Goal: Task Accomplishment & Management: Manage account settings

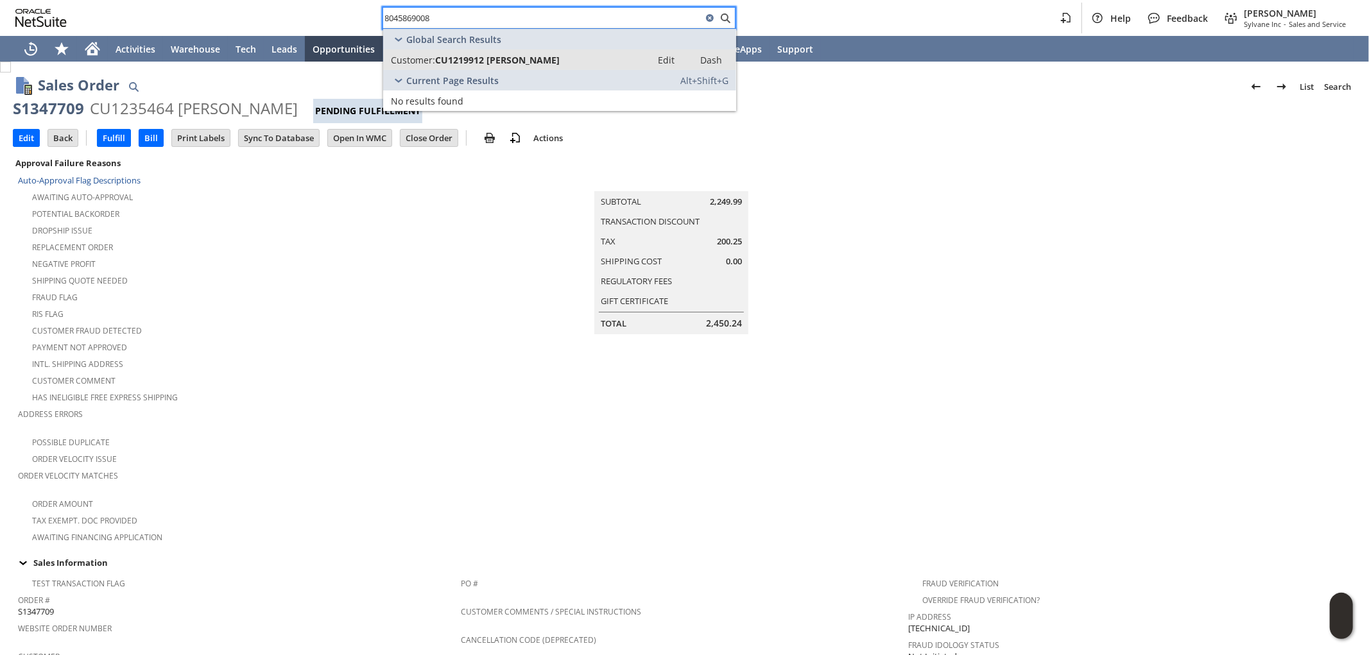
type input "8045869008"
click at [528, 64] on span "CU1219912 Cassandra L TownsenD" at bounding box center [497, 60] width 125 height 12
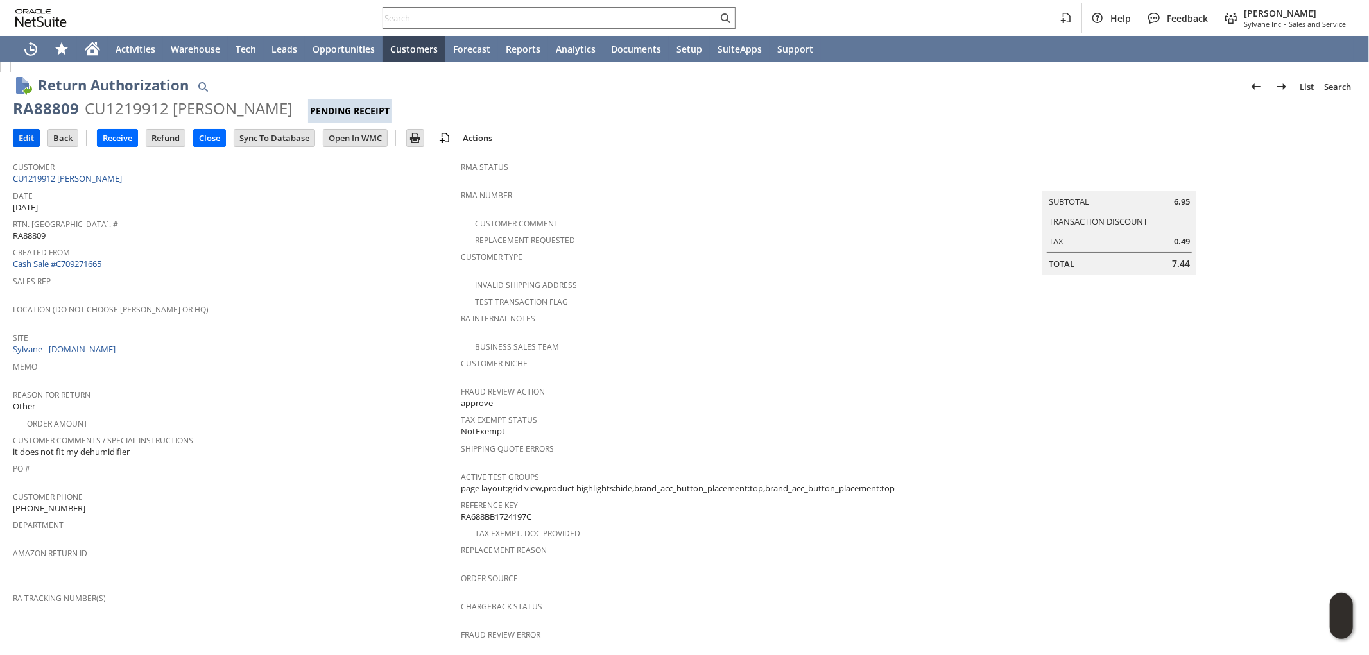
click at [18, 139] on input "Edit" at bounding box center [26, 138] width 26 height 17
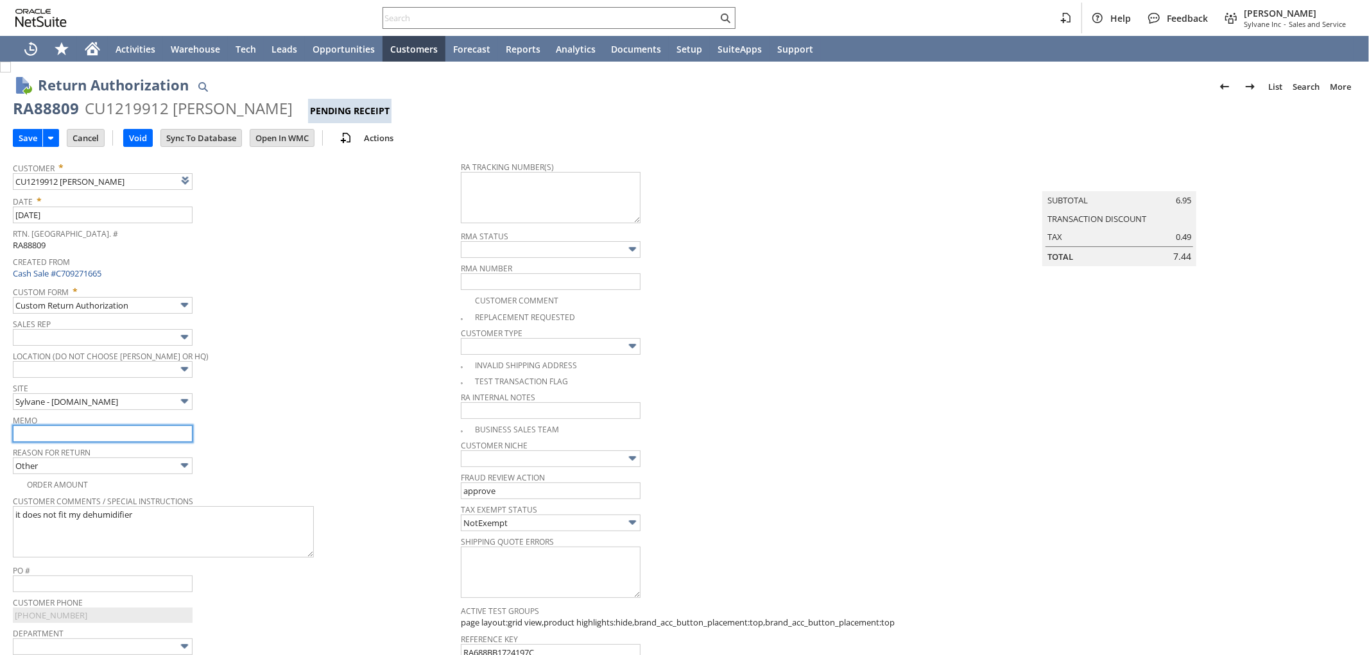
click at [121, 433] on input "text" at bounding box center [103, 434] width 180 height 17
type input "Refunding - no need to return"
click at [26, 139] on input "Save" at bounding box center [27, 138] width 29 height 17
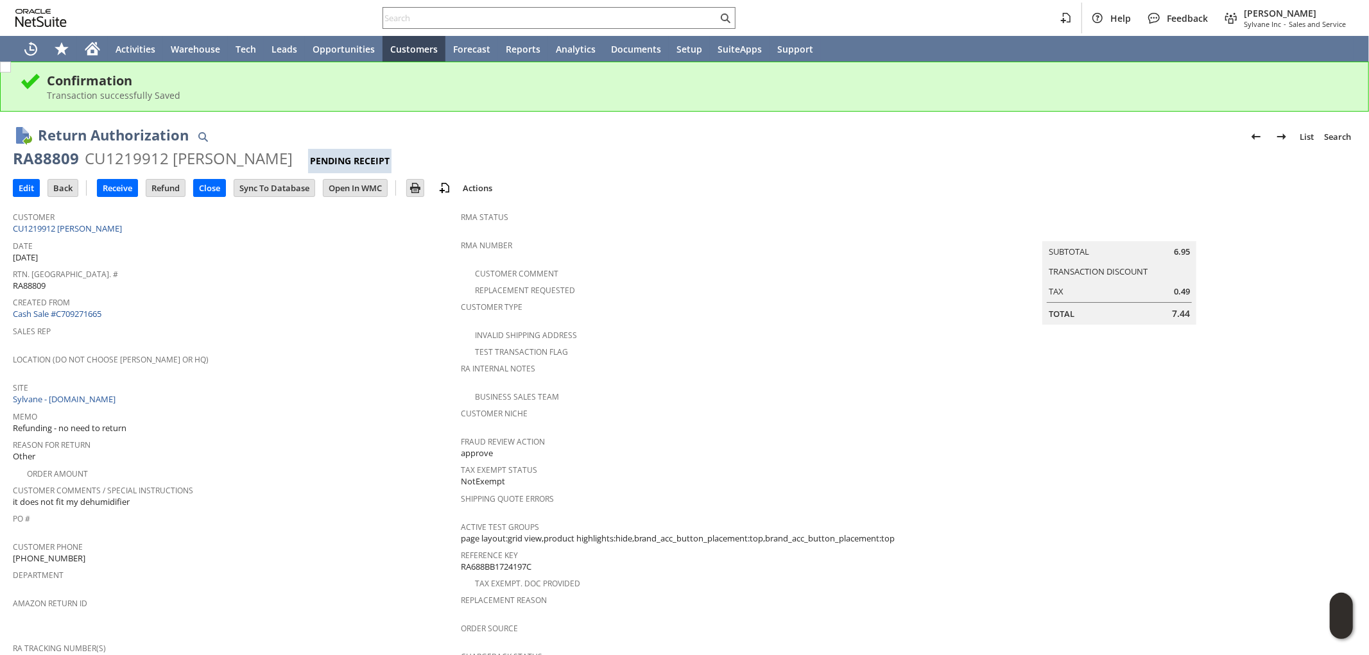
drag, startPoint x: 336, startPoint y: 154, endPoint x: 1, endPoint y: 148, distance: 335.1
click at [1, 148] on div "Return Authorization List Search RA88809 CU1219912 Cassandra L TownsenD Pending…" at bounding box center [684, 603] width 1369 height 983
copy div "Return Authorization List Search RA88809 CU1219912 Cassandra L TownsenD"
click at [316, 117] on div "Return Authorization List Search RA88809 CU1219912 Cassandra L TownsenD Pending…" at bounding box center [685, 144] width 1344 height 58
drag, startPoint x: 336, startPoint y: 155, endPoint x: 14, endPoint y: 153, distance: 321.6
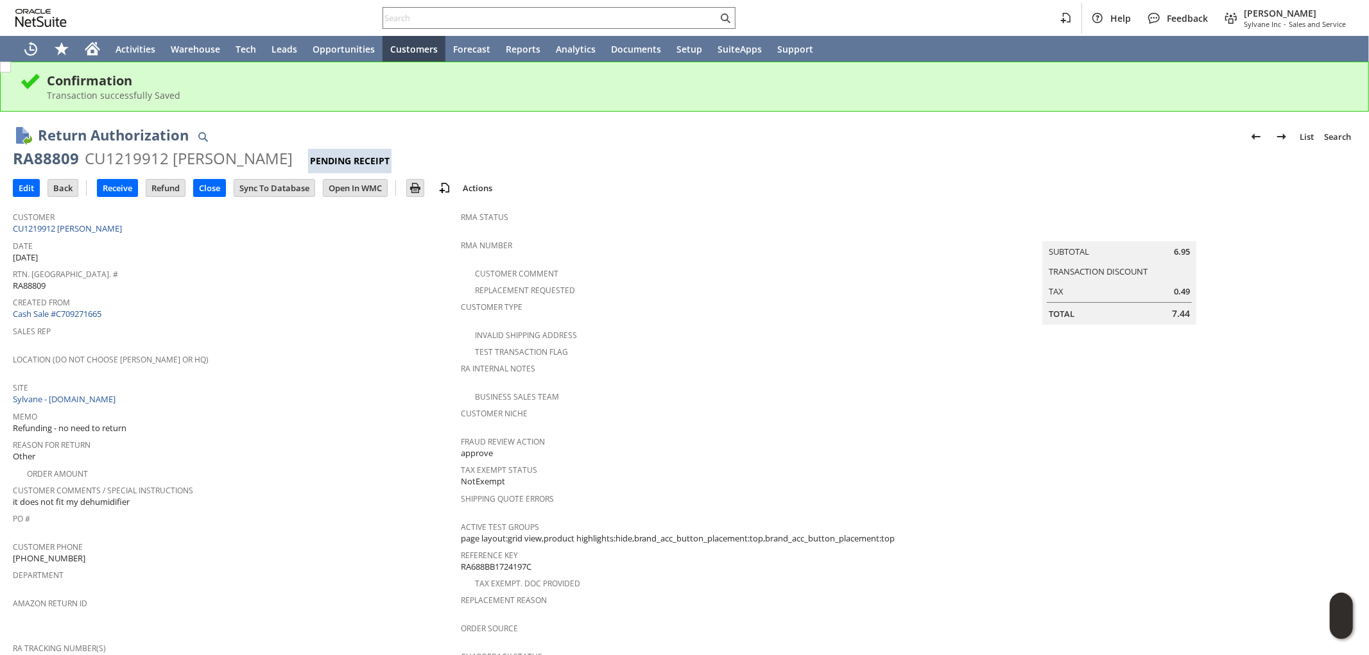
click at [14, 153] on div "RA88809 CU1219912 Cassandra L TownsenD Pending Receipt" at bounding box center [685, 160] width 1344 height 25
copy div "RA88809 CU1219912 Cassandra L TownsenD"
click at [593, 18] on input "text" at bounding box center [550, 17] width 334 height 15
paste input "P217387"
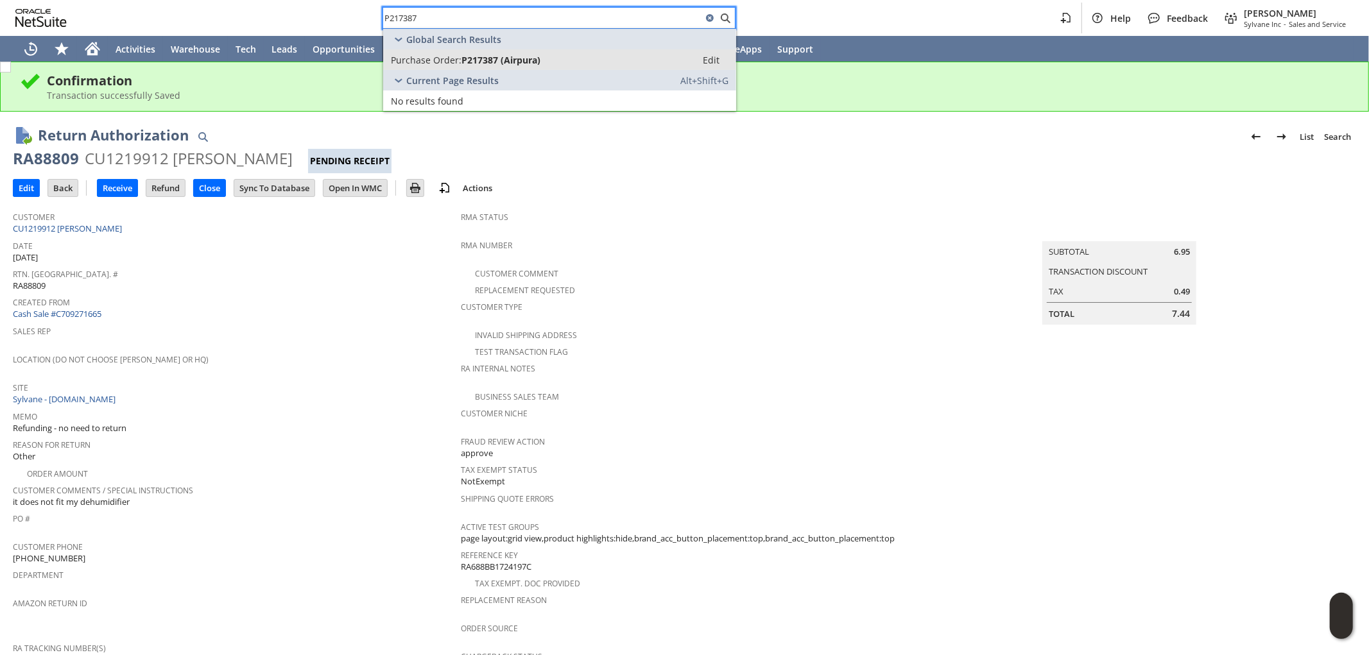
type input "P217387"
click at [584, 58] on div "Purchase Order: P217387 (Airpura)" at bounding box center [540, 60] width 298 height 12
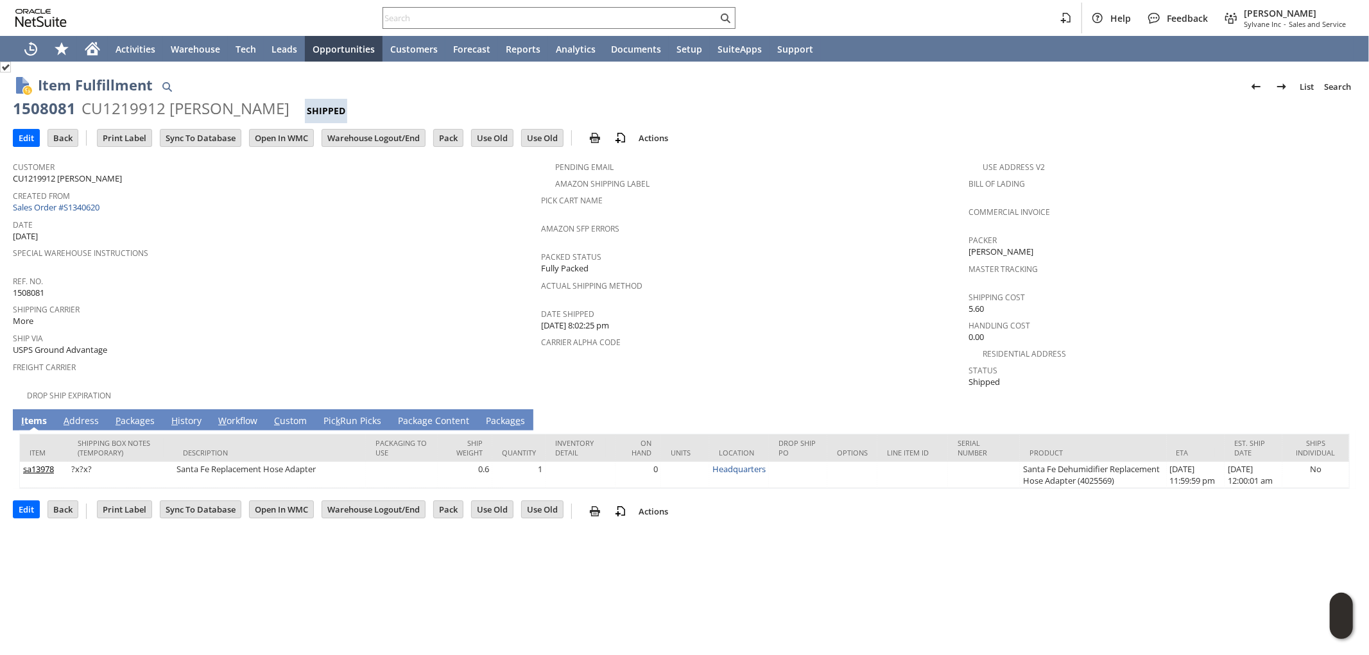
click at [98, 415] on link "A ddress" at bounding box center [81, 422] width 42 height 14
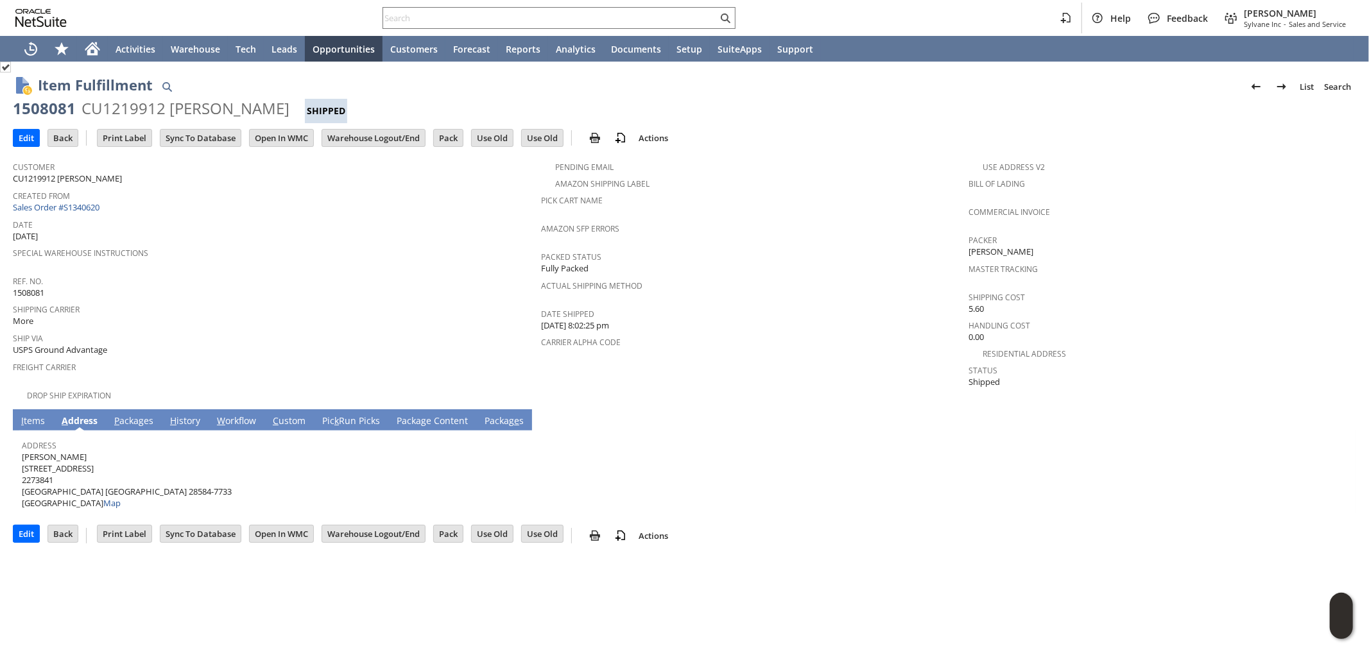
click at [137, 415] on link "P ackages" at bounding box center [134, 422] width 46 height 14
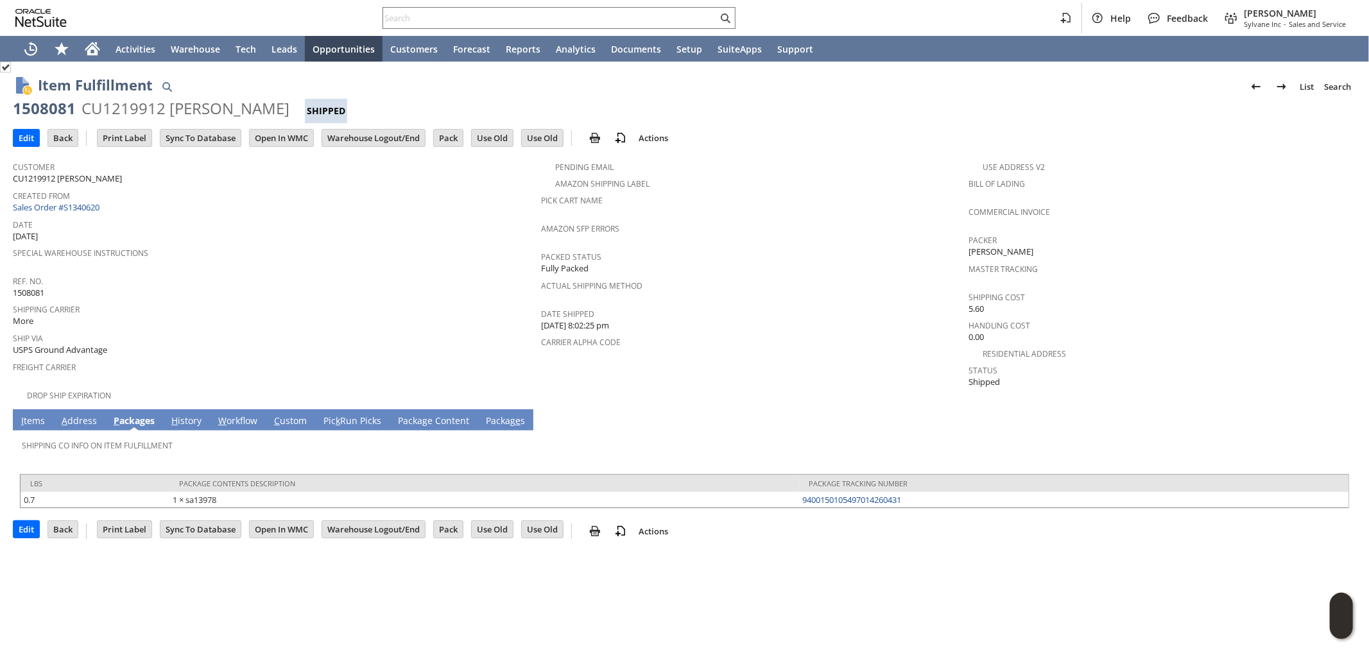
click at [85, 415] on link "A ddress" at bounding box center [79, 422] width 42 height 14
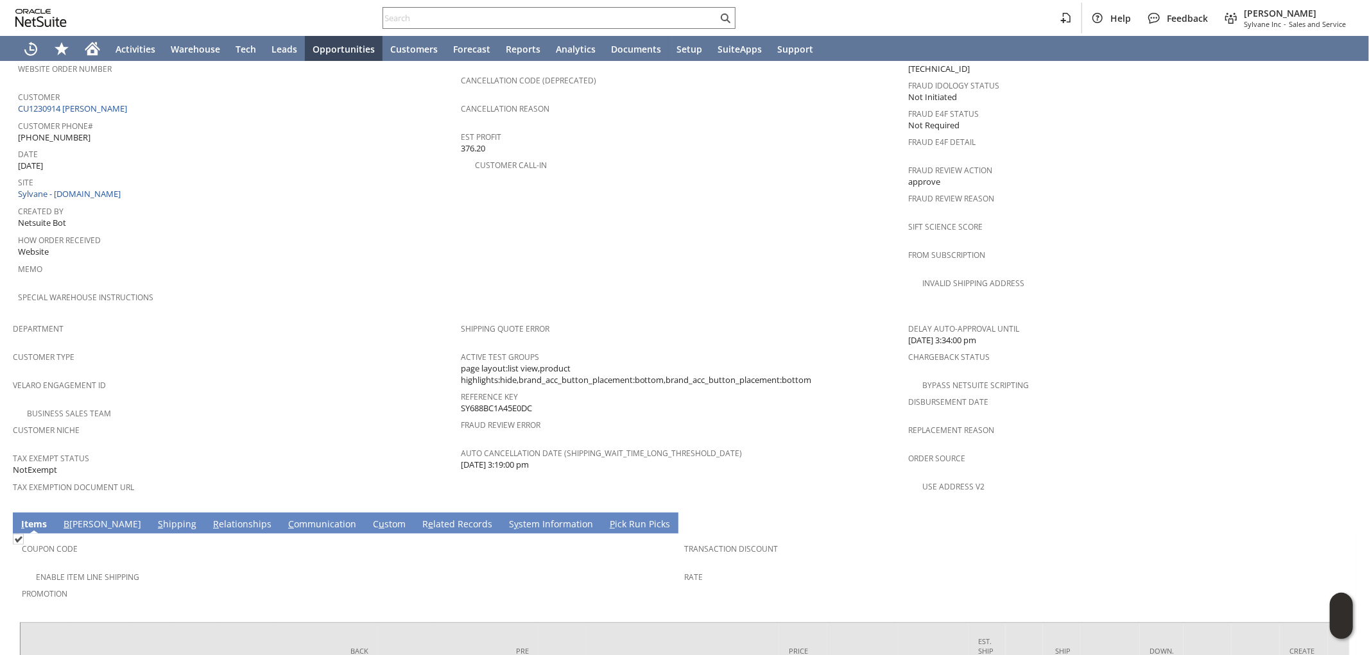
scroll to position [521, 0]
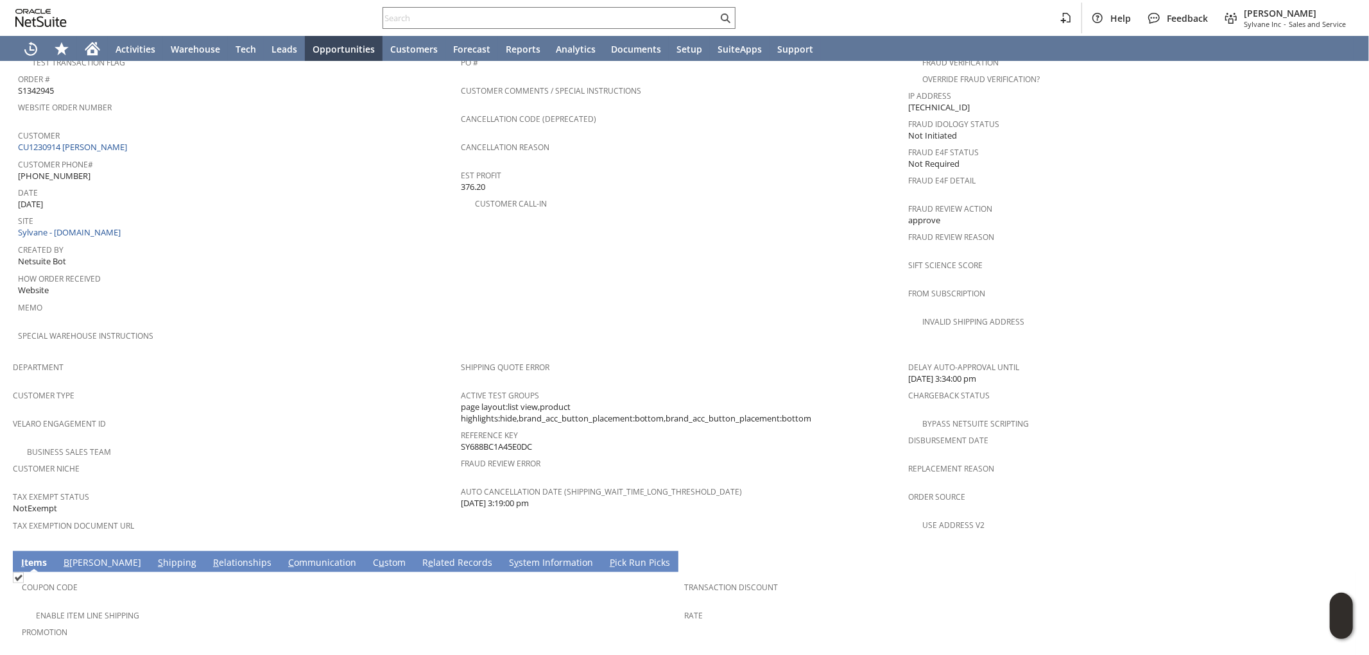
click at [80, 557] on link "B illing" at bounding box center [102, 564] width 84 height 14
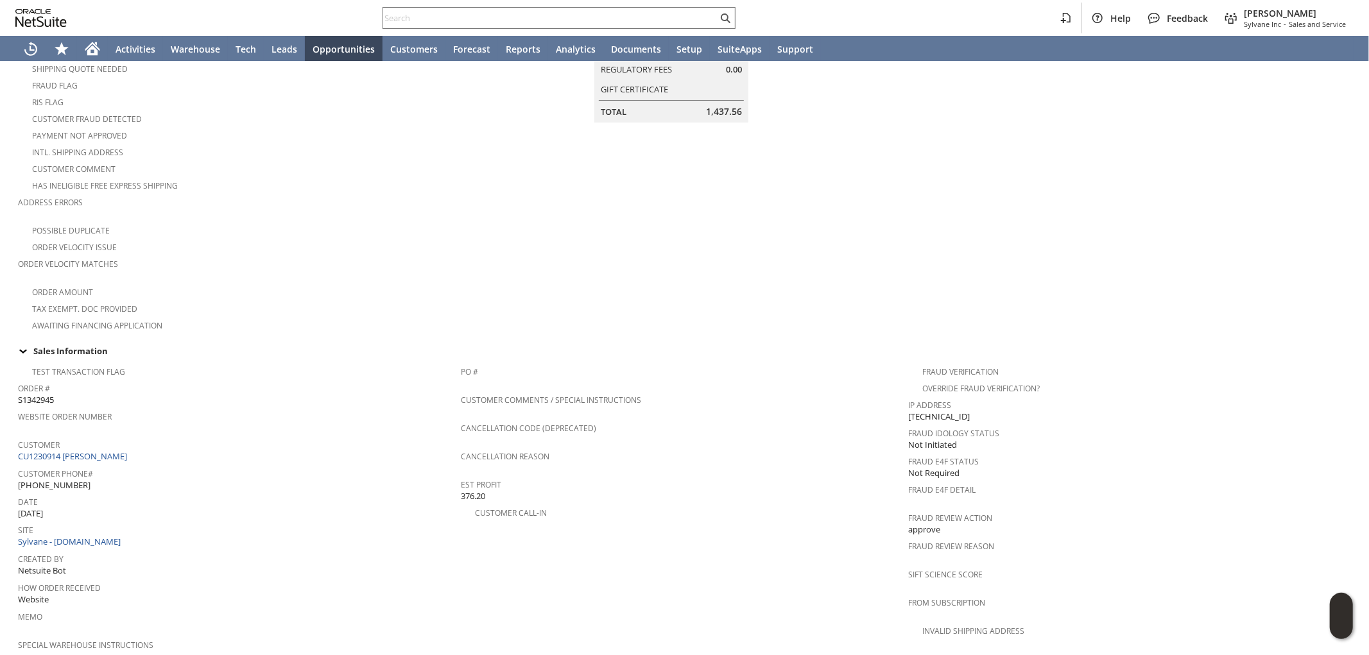
scroll to position [236, 0]
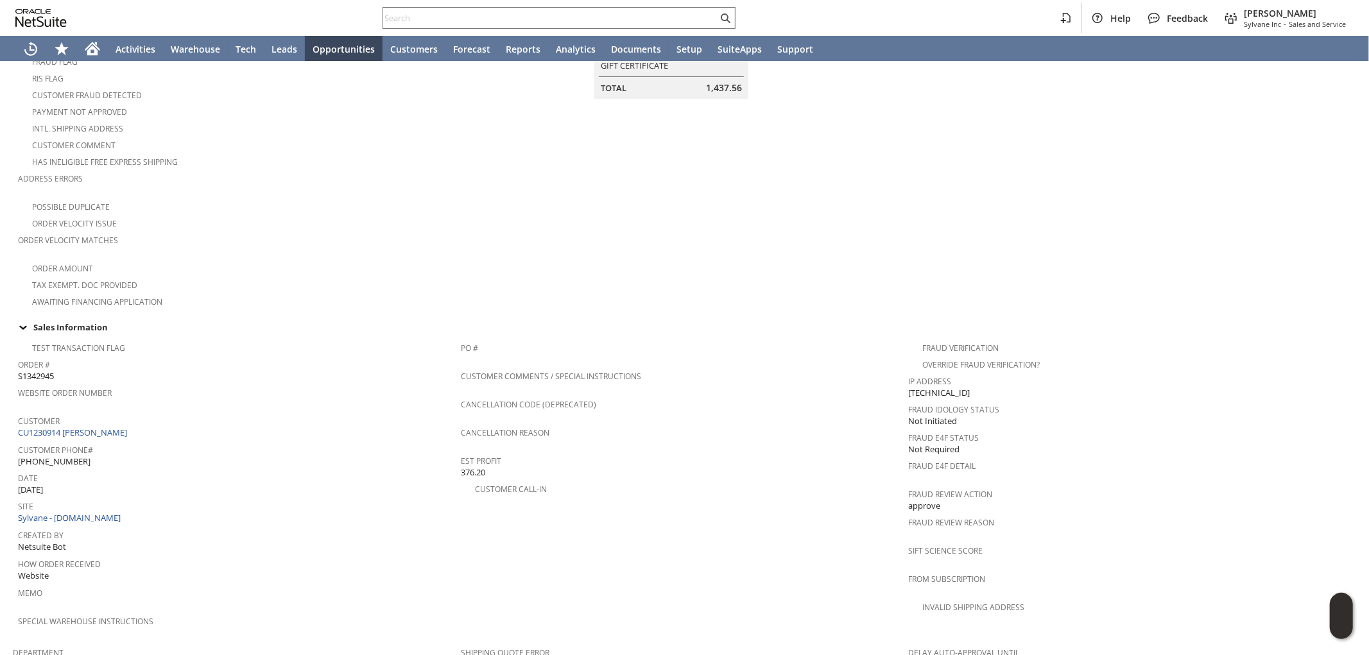
click at [93, 416] on td "Customer CU1230914 Marc Scott" at bounding box center [239, 426] width 443 height 29
click at [88, 427] on link "CU1230914 [PERSON_NAME]" at bounding box center [74, 433] width 112 height 12
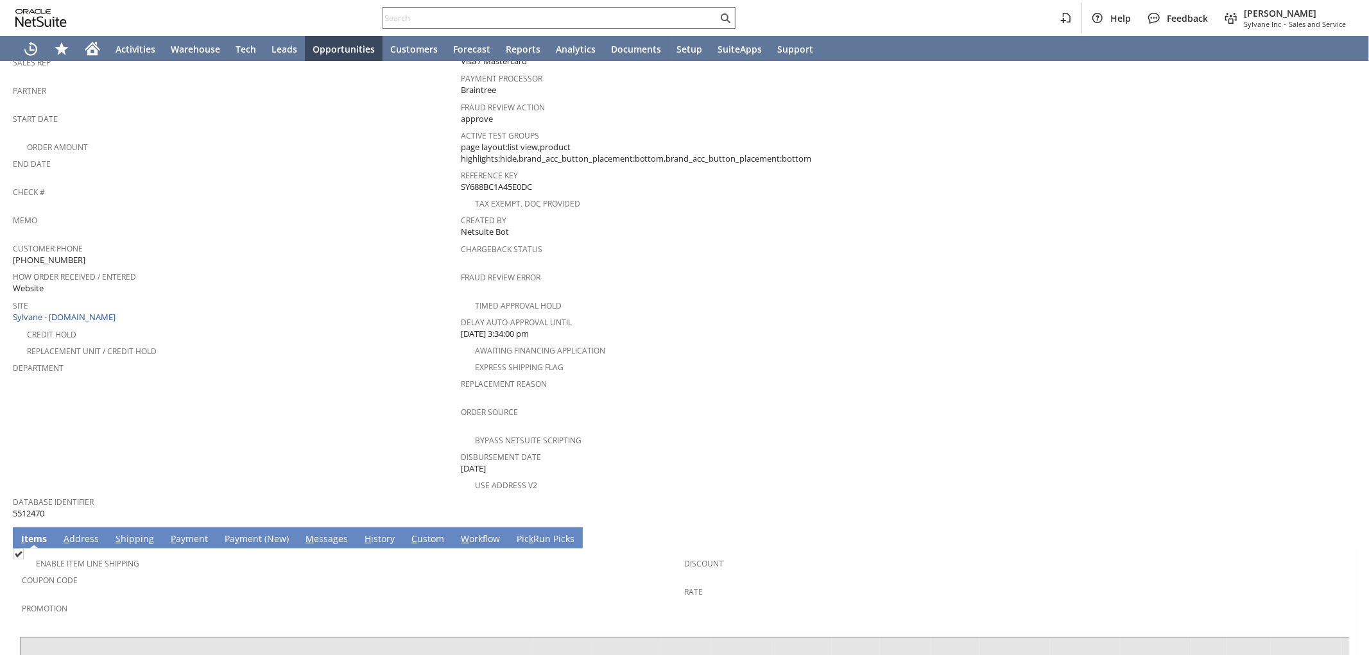
scroll to position [285, 0]
